Goal: Check status

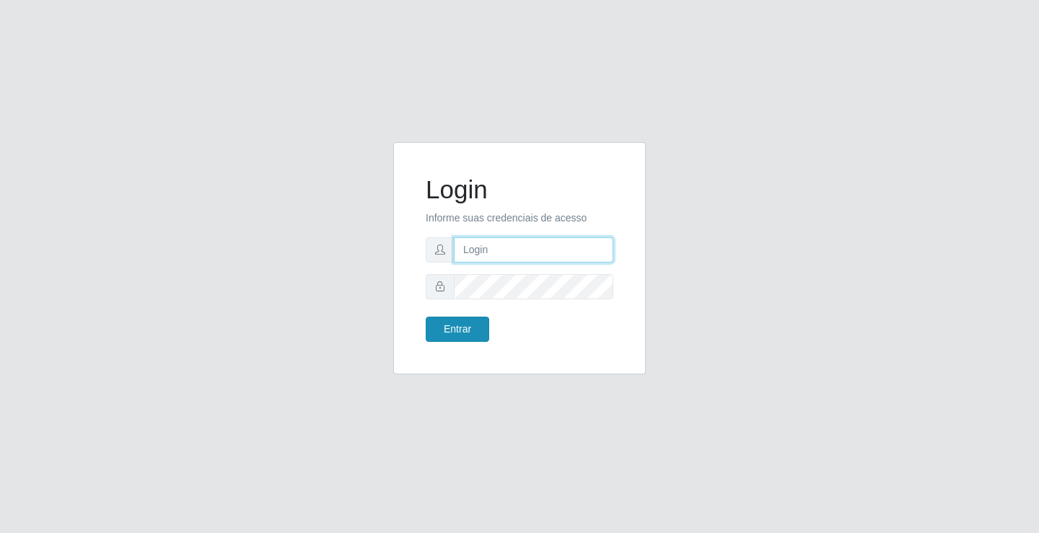
type input "[EMAIL_ADDRESS][DOMAIN_NAME]"
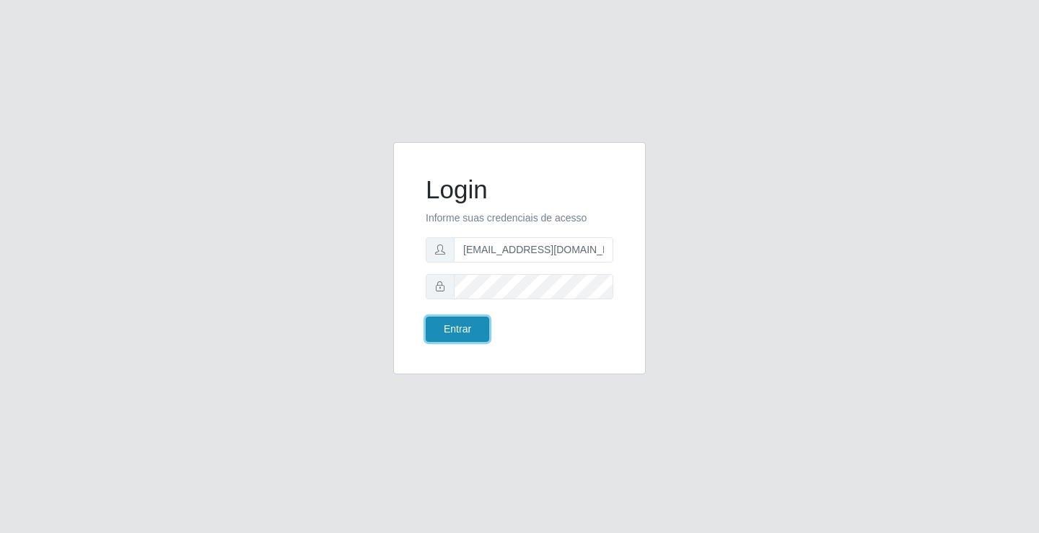
click at [461, 325] on button "Entrar" at bounding box center [458, 329] width 64 height 25
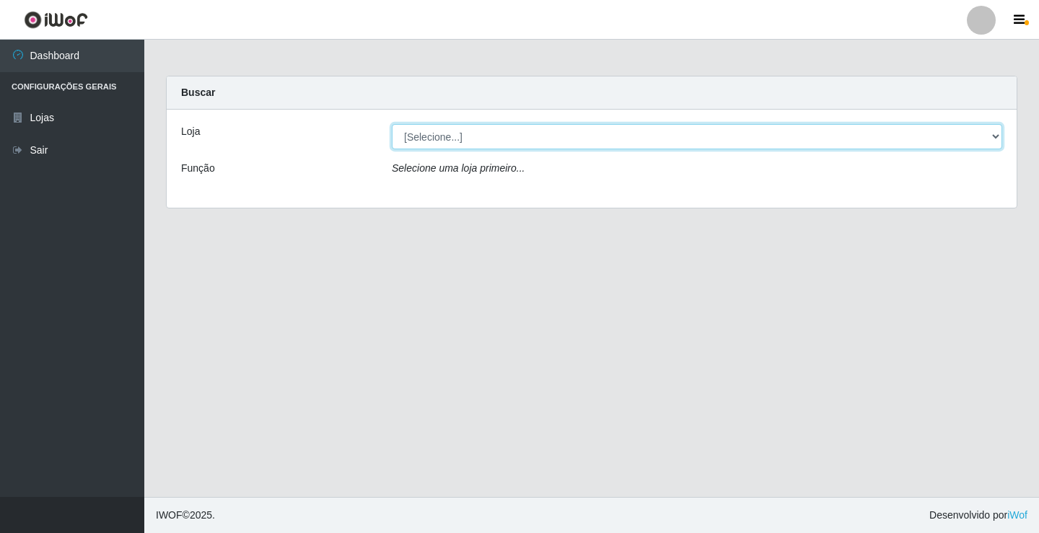
click at [478, 141] on select "[Selecione...] Rede Potiguar 4 - Extremoz" at bounding box center [697, 136] width 611 height 25
select select "78"
click at [392, 124] on select "[Selecione...] Rede Potiguar 4 - Extremoz" at bounding box center [697, 136] width 611 height 25
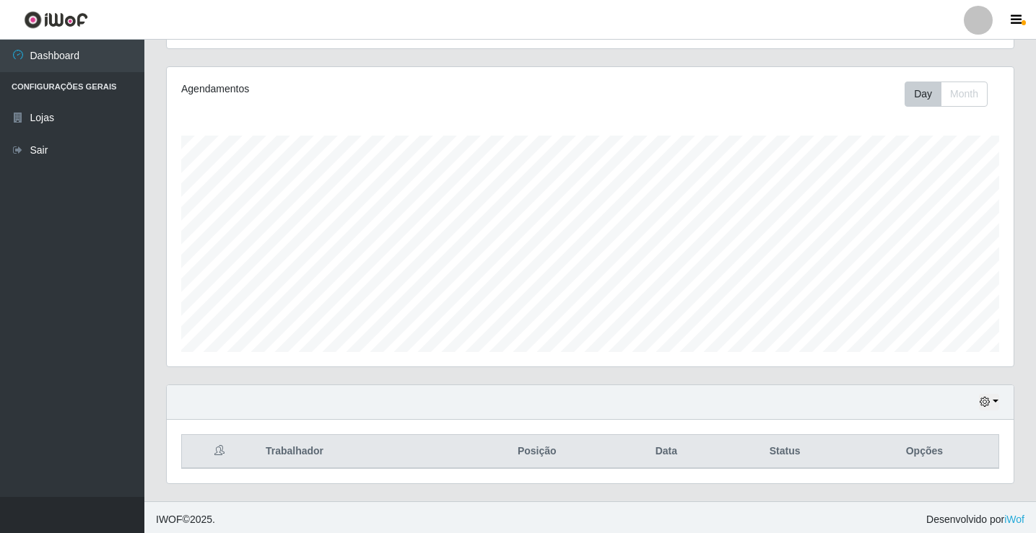
scroll to position [168, 0]
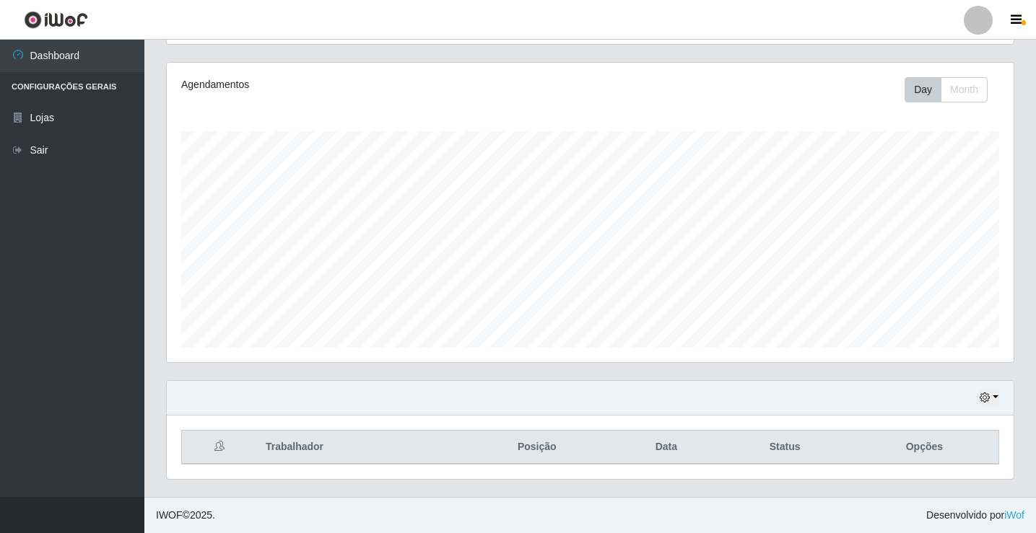
click at [990, 389] on div "Hoje 1 dia 3 dias 1 Semana Não encerrados" at bounding box center [590, 398] width 847 height 35
click at [990, 394] on icon "button" at bounding box center [985, 398] width 10 height 10
click at [930, 335] on button "1 Semana" at bounding box center [941, 344] width 114 height 30
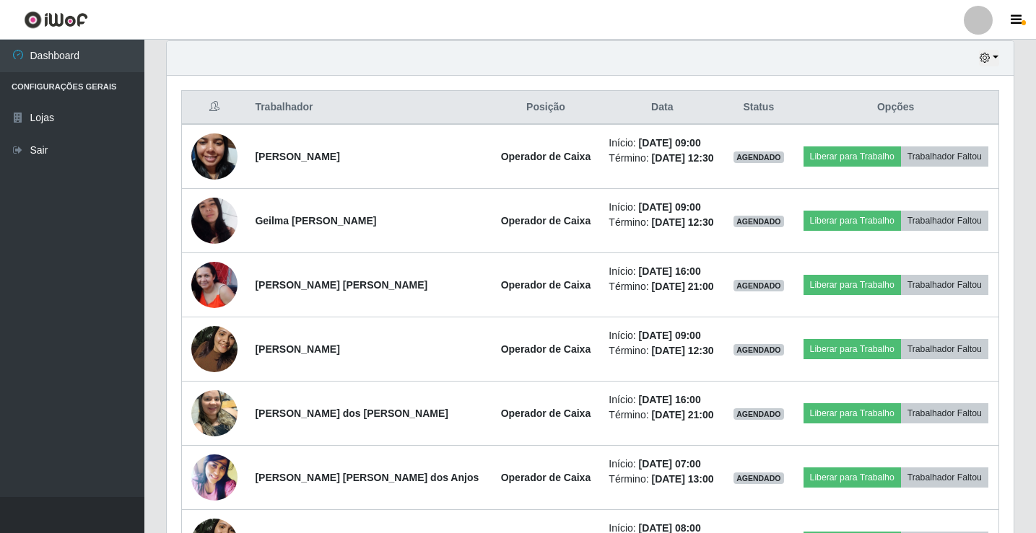
scroll to position [529, 0]
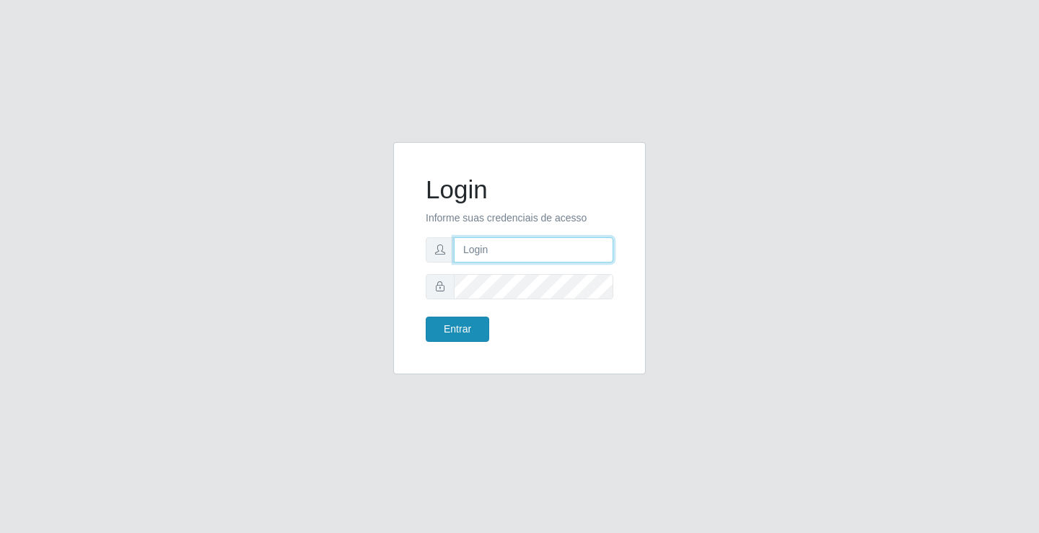
type input "[EMAIL_ADDRESS][DOMAIN_NAME]"
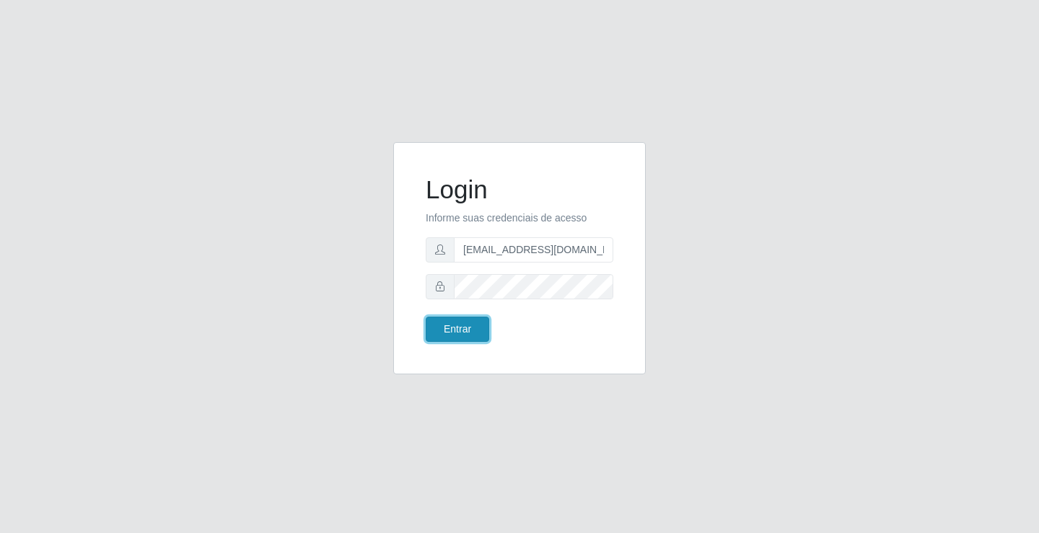
click at [458, 331] on button "Entrar" at bounding box center [458, 329] width 64 height 25
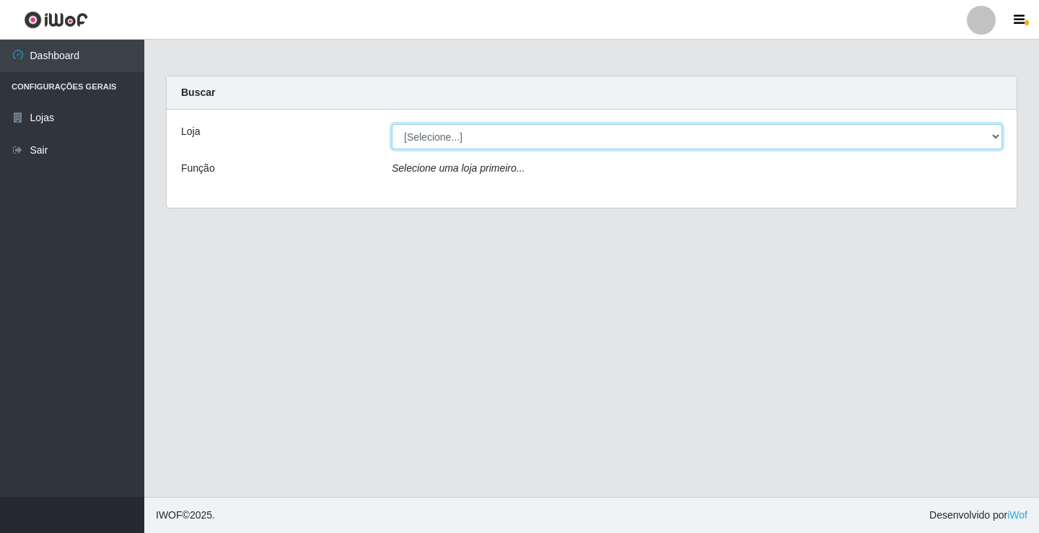
click at [525, 147] on select "[Selecione...] Rede Potiguar 4 - Extremoz" at bounding box center [697, 136] width 611 height 25
select select "78"
click at [392, 124] on select "[Selecione...] Rede Potiguar 4 - Extremoz" at bounding box center [697, 136] width 611 height 25
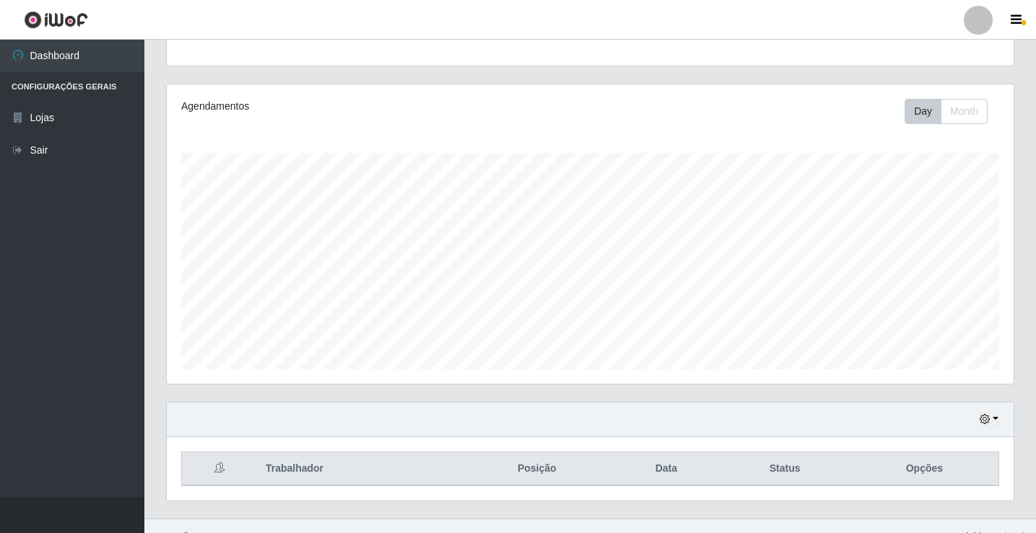
scroll to position [168, 0]
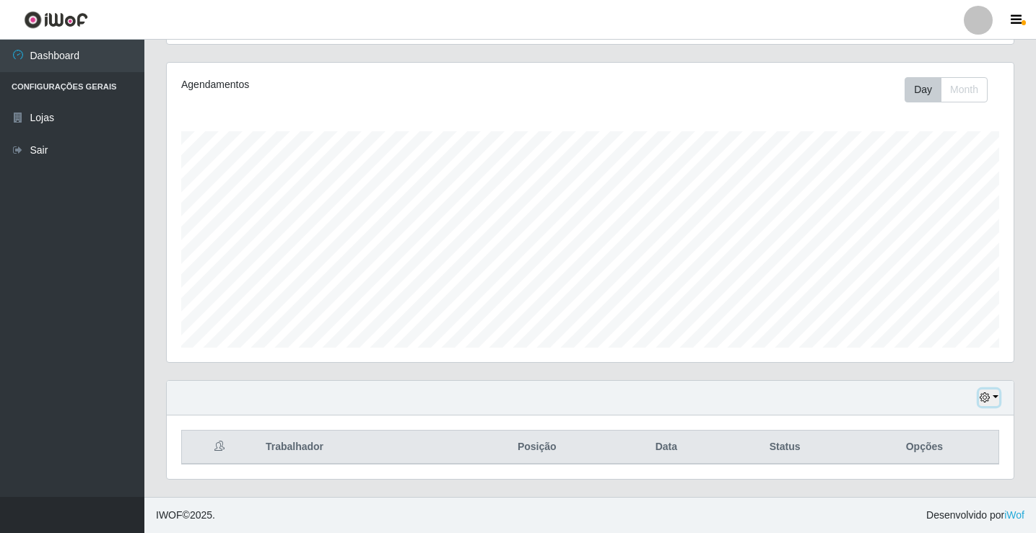
drag, startPoint x: 990, startPoint y: 399, endPoint x: 987, endPoint y: 390, distance: 9.8
click at [990, 399] on button "button" at bounding box center [989, 398] width 20 height 17
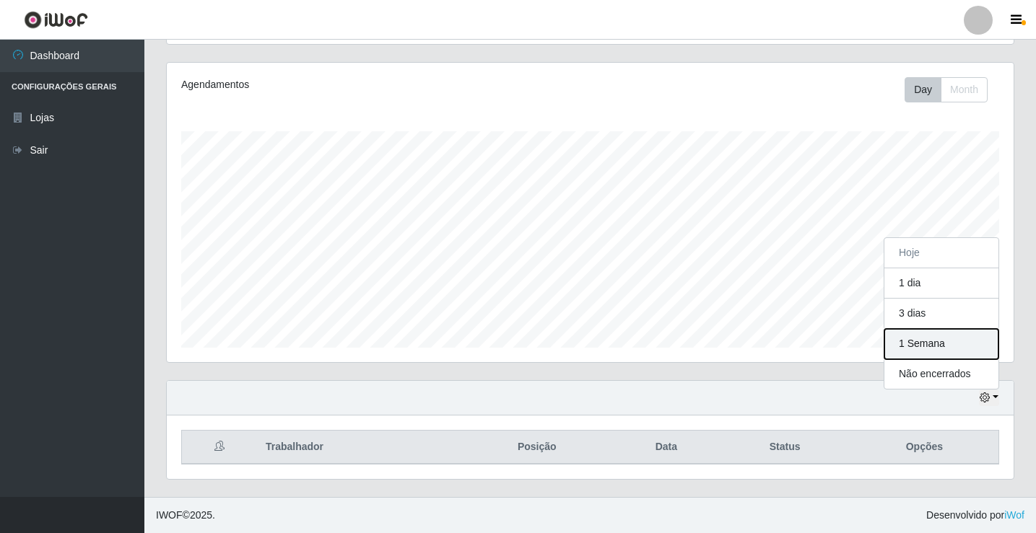
click at [936, 355] on button "1 Semana" at bounding box center [941, 344] width 114 height 30
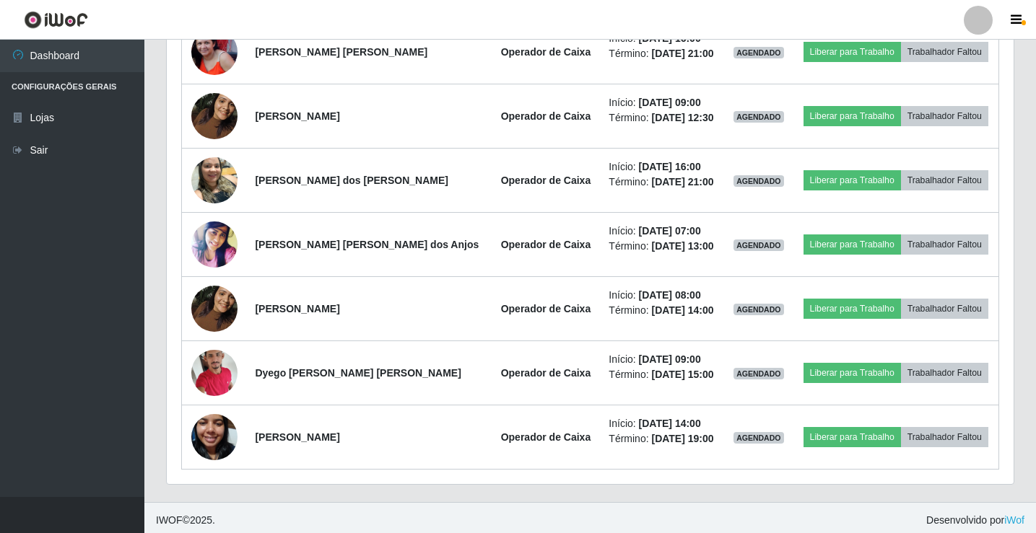
scroll to position [746, 0]
